Goal: Check status: Check status

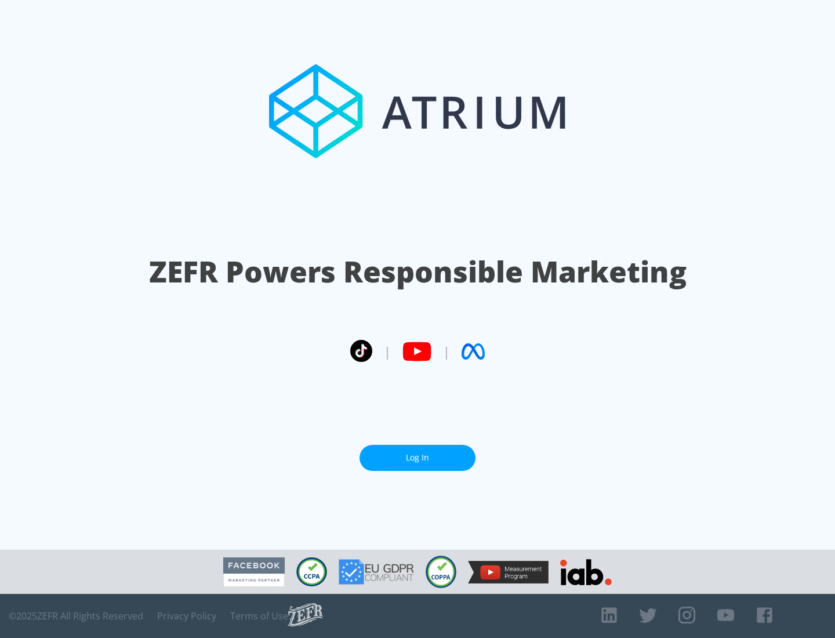
click at [418, 458] on link "Log In" at bounding box center [418, 458] width 116 height 26
